Goal: Transaction & Acquisition: Book appointment/travel/reservation

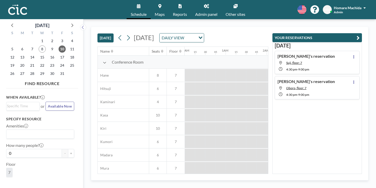
click at [98, 34] on button "[DATE]" at bounding box center [106, 38] width 16 height 9
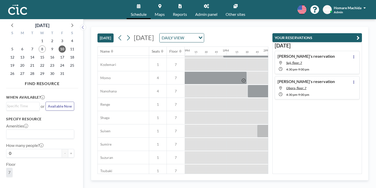
scroll to position [261, 491]
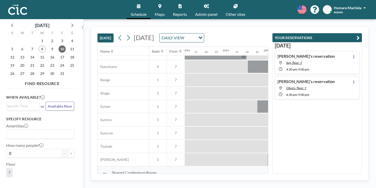
click at [98, 34] on button "[DATE]" at bounding box center [106, 38] width 16 height 9
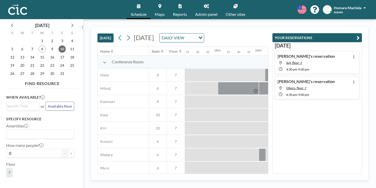
scroll to position [0, 499]
click at [320, 82] on div at bounding box center [325, 88] width 10 height 13
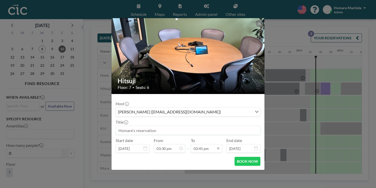
scroll to position [515, 0]
click at [256, 27] on button at bounding box center [259, 23] width 7 height 7
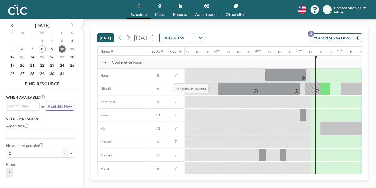
click at [320, 82] on div at bounding box center [325, 88] width 10 height 13
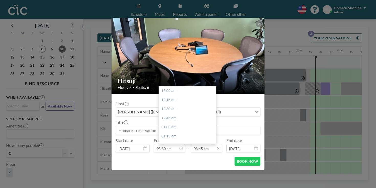
scroll to position [515, 0]
click at [179, 155] on div "04:00 pm" at bounding box center [187, 159] width 57 height 9
type input "04:00 pm"
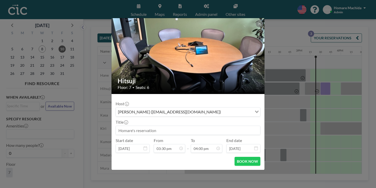
scroll to position [523, 0]
click at [235, 157] on button "BOOK NOW" at bounding box center [248, 161] width 26 height 9
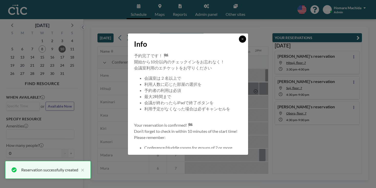
click at [236, 47] on div "Info" at bounding box center [188, 43] width 120 height 19
click at [239, 43] on button at bounding box center [242, 39] width 7 height 7
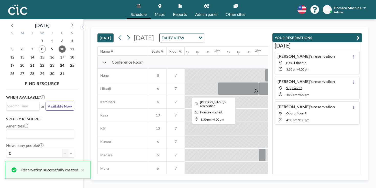
click at [320, 82] on div at bounding box center [330, 88] width 20 height 13
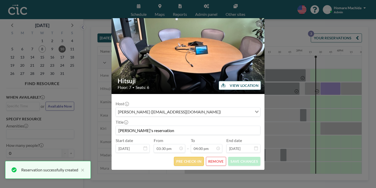
click at [187, 157] on button "PRE CHECK-IN" at bounding box center [189, 161] width 30 height 9
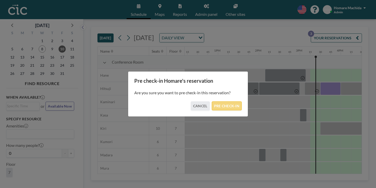
click at [223, 104] on button "PRE CHECK-IN" at bounding box center [227, 106] width 30 height 9
